Goal: Task Accomplishment & Management: Use online tool/utility

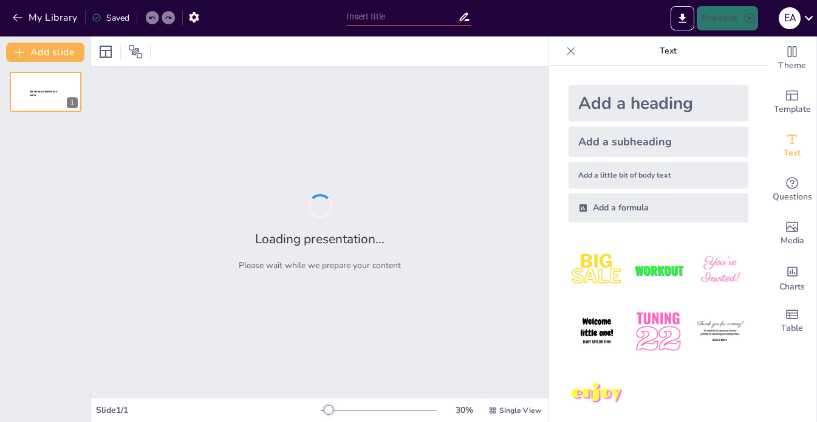
type input "Impacto de la IA en la Investigación Académica: Herramientas y Desafíos"
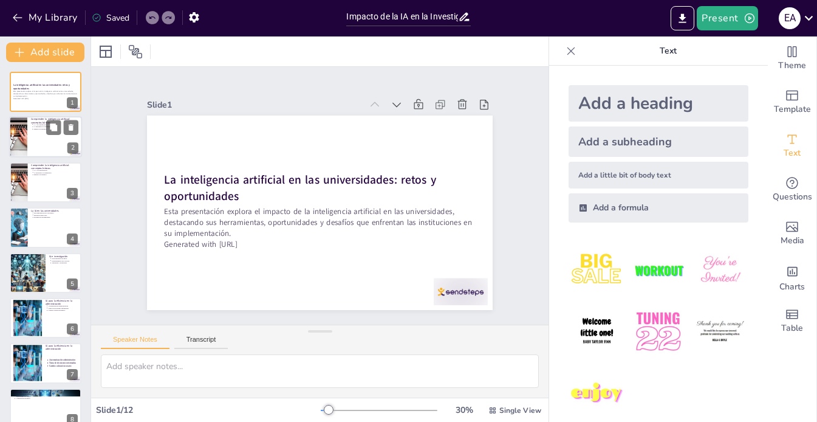
click at [34, 135] on div at bounding box center [45, 137] width 73 height 41
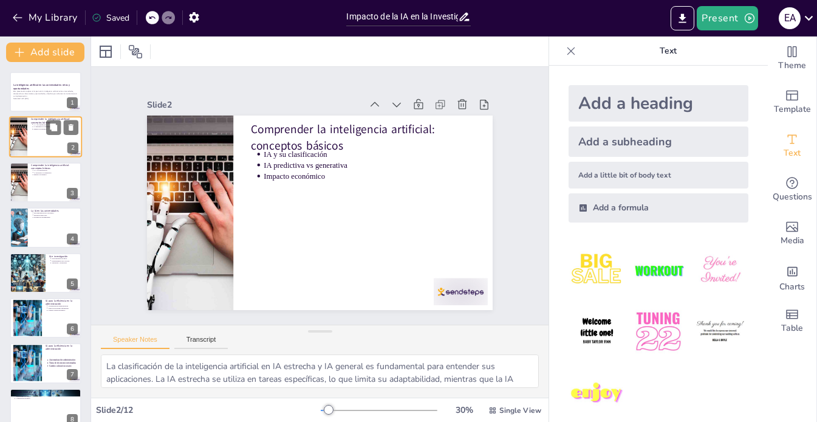
type textarea "La clasificación de la inteligencia artificial en IA estrecha y IA general es f…"
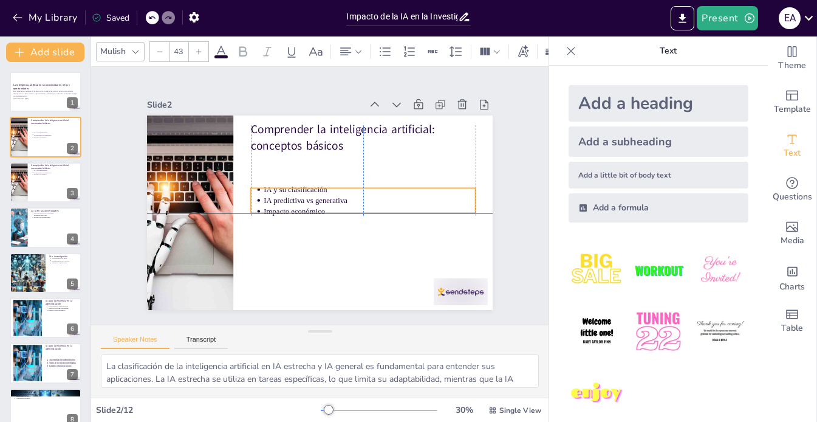
drag, startPoint x: 383, startPoint y: 147, endPoint x: 384, endPoint y: 184, distance: 37.1
click at [384, 184] on p "IA y su clasificación" at bounding box center [369, 194] width 211 height 33
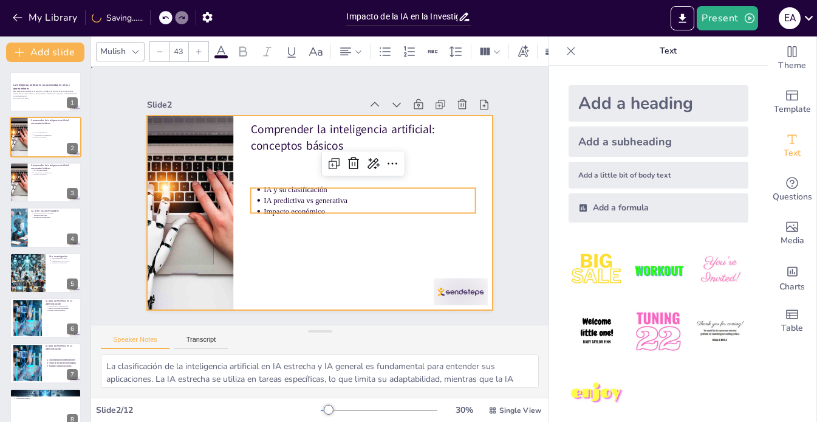
click at [332, 268] on div at bounding box center [316, 212] width 378 height 262
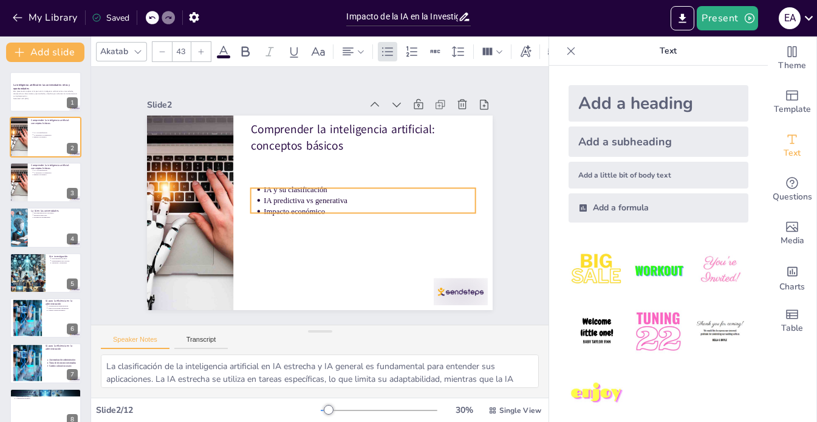
click at [292, 186] on p "IA y su clasificación" at bounding box center [367, 210] width 197 height 96
click at [355, 230] on div "Comprender la inteligencia artificial: conceptos básicos IA y su clasificación …" at bounding box center [303, 197] width 230 height 364
click at [355, 230] on div "Comprender la inteligencia artificial: conceptos básicos IA y su clasificación …" at bounding box center [314, 212] width 389 height 292
click at [310, 186] on p "IA y su clasificación" at bounding box center [367, 210] width 197 height 96
click at [318, 198] on p "IA predictiva vs generativa" at bounding box center [367, 210] width 209 height 55
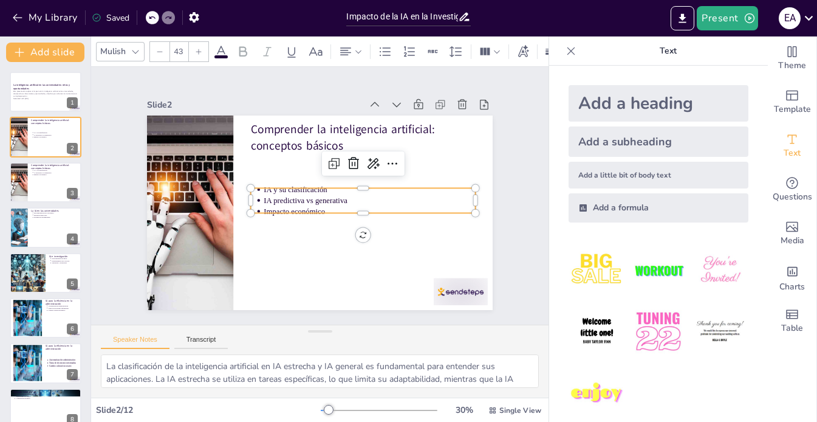
click at [310, 207] on p "Impacto económico" at bounding box center [365, 221] width 209 height 55
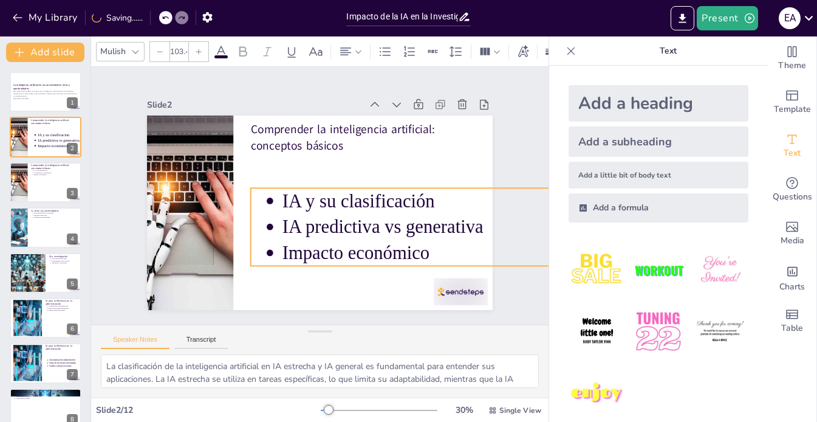
type input "80.1"
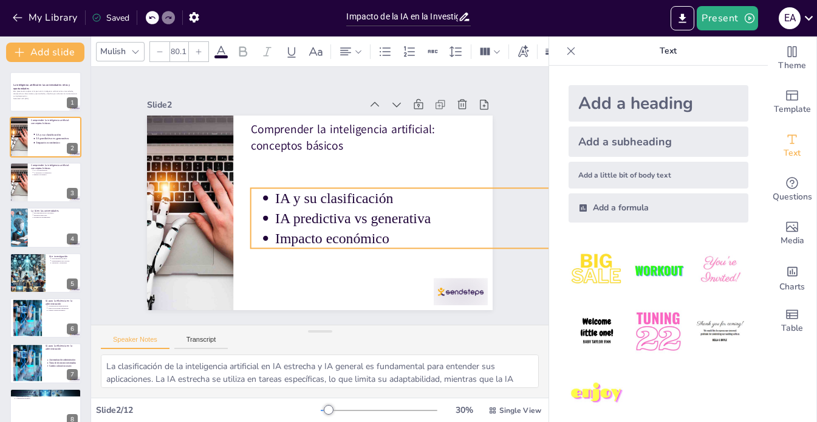
drag, startPoint x: 453, startPoint y: 226, endPoint x: 327, endPoint y: 231, distance: 125.2
click at [327, 231] on div "Comprender la inteligencia artificial: conceptos básicos IA y su clasificación …" at bounding box center [318, 213] width 364 height 230
click at [467, 233] on icon at bounding box center [466, 243] width 20 height 20
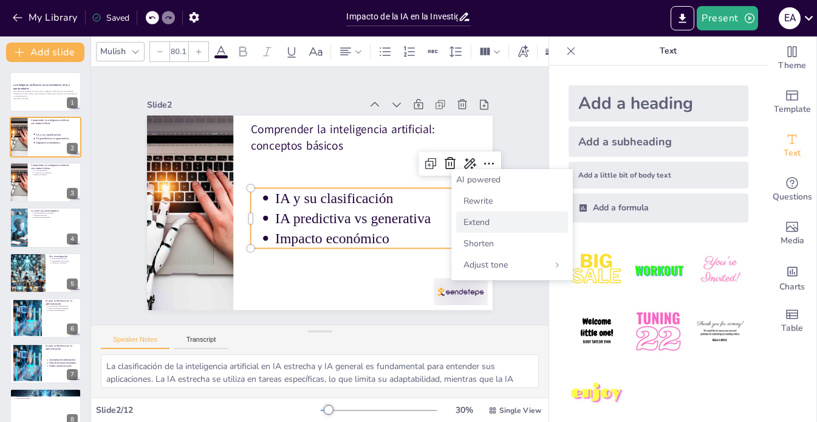
click at [477, 218] on span "Extend" at bounding box center [476, 222] width 26 height 12
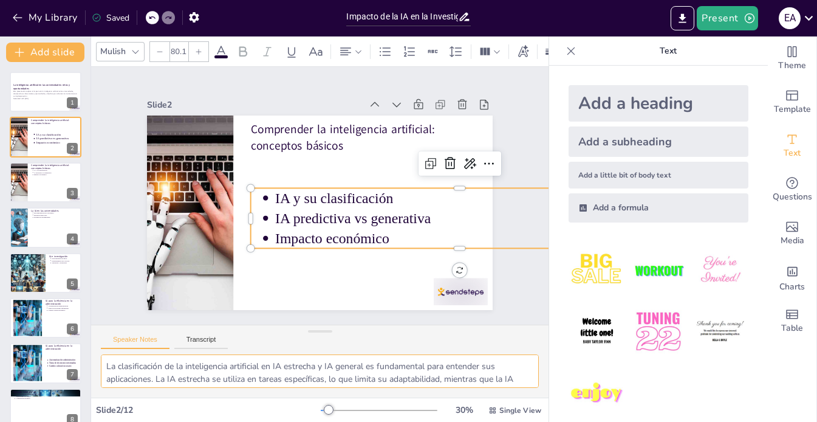
click at [256, 375] on textarea "La clasificación de la inteligencia artificial en IA estrecha y IA general es f…" at bounding box center [320, 370] width 438 height 33
click at [131, 368] on textarea "La clasificación de la inteligencia artificial en IA estrecha y IA general es f…" at bounding box center [320, 370] width 438 height 33
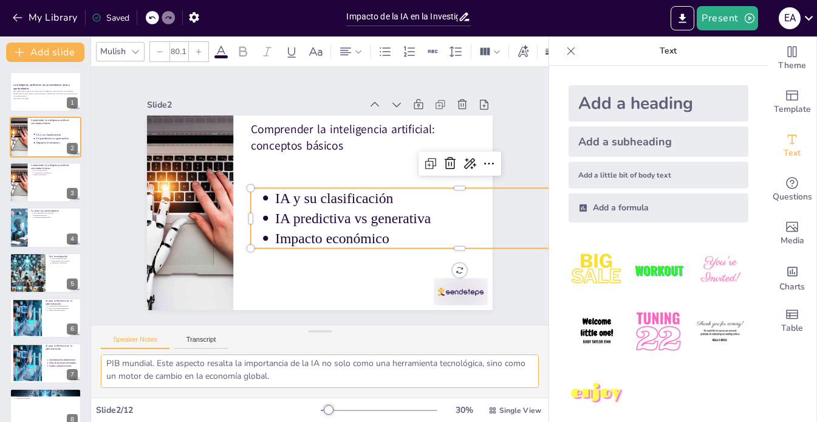
scroll to position [92, 0]
click at [790, 19] on div "E A" at bounding box center [790, 18] width 22 height 22
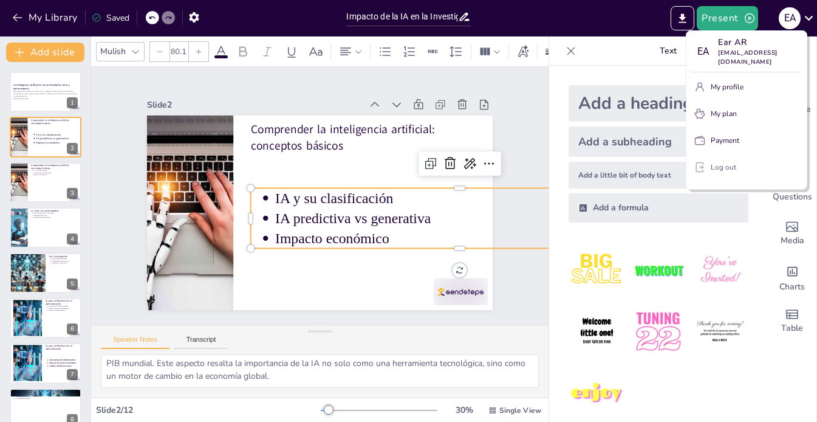
click at [726, 162] on p "Log out" at bounding box center [724, 167] width 26 height 11
